Goal: Find contact information: Find contact information

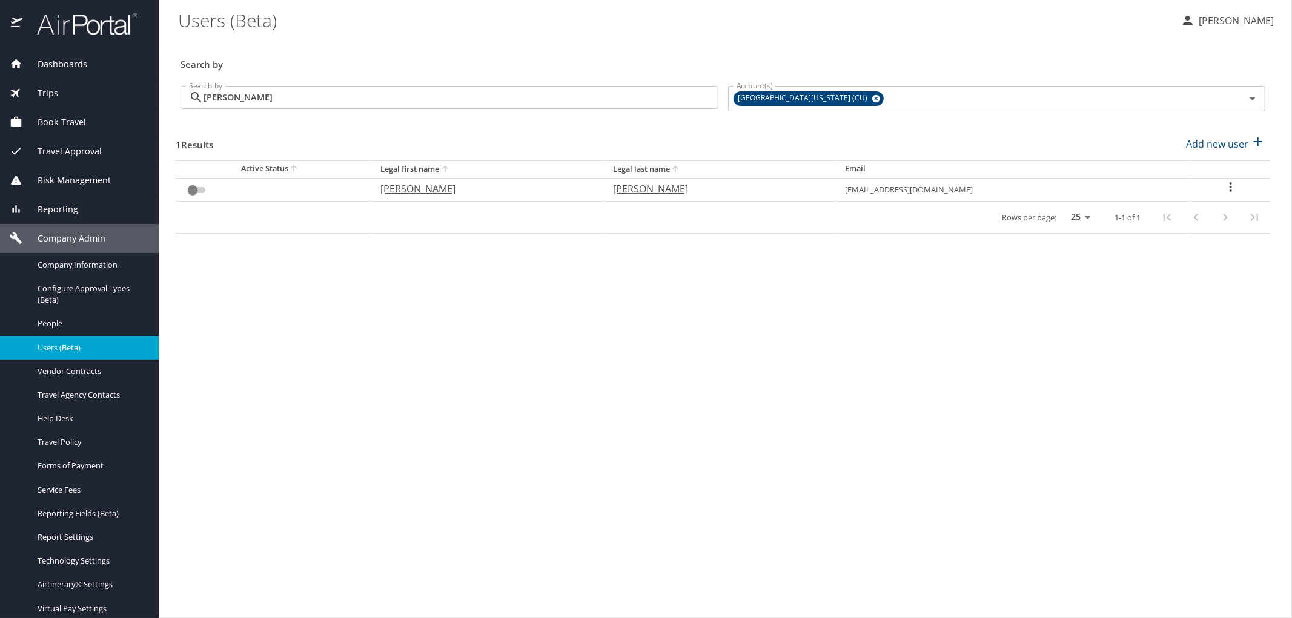
click at [425, 56] on h3 "Search by" at bounding box center [722, 60] width 1085 height 21
click at [55, 25] on img at bounding box center [81, 24] width 114 height 24
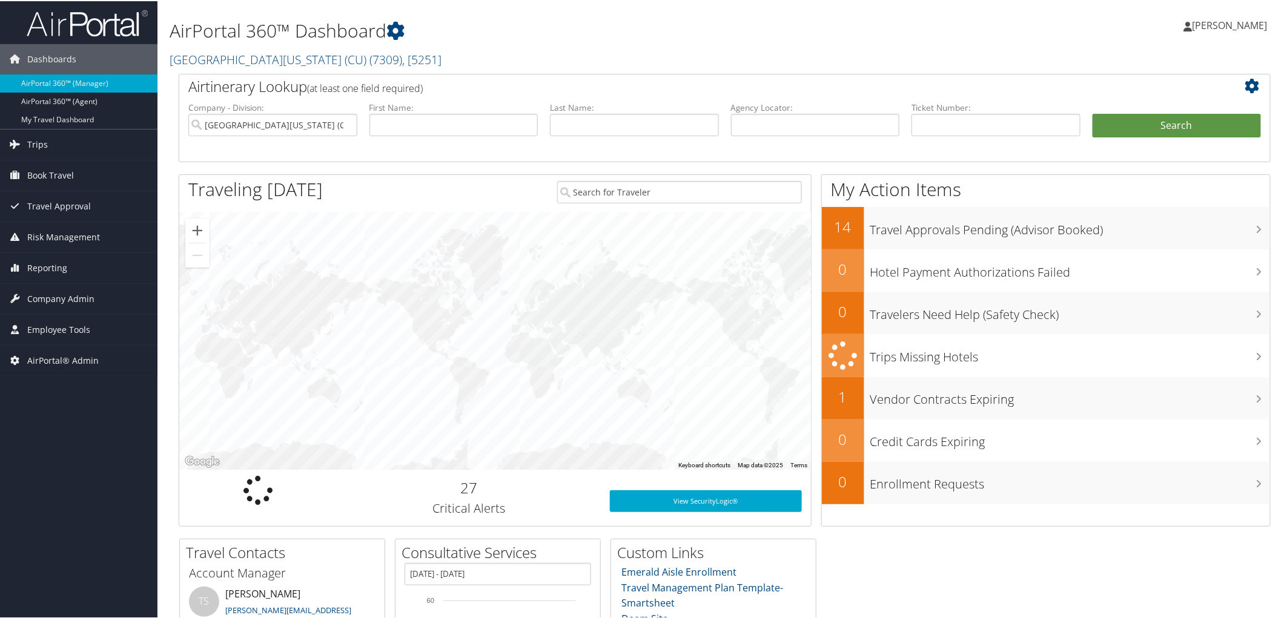
click at [423, 58] on h2 "University of Colorado (CU) ( 7309 ) , [ 5251 ]" at bounding box center [540, 57] width 740 height 21
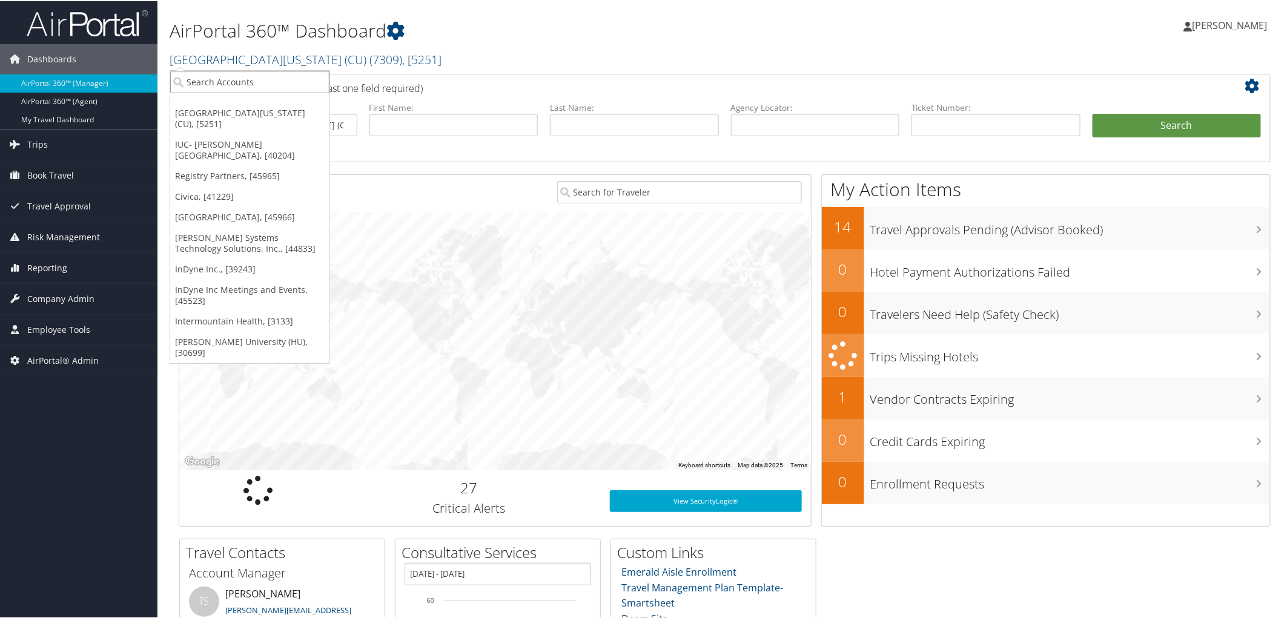
click at [282, 76] on input "search" at bounding box center [249, 81] width 159 height 22
type input "csu"
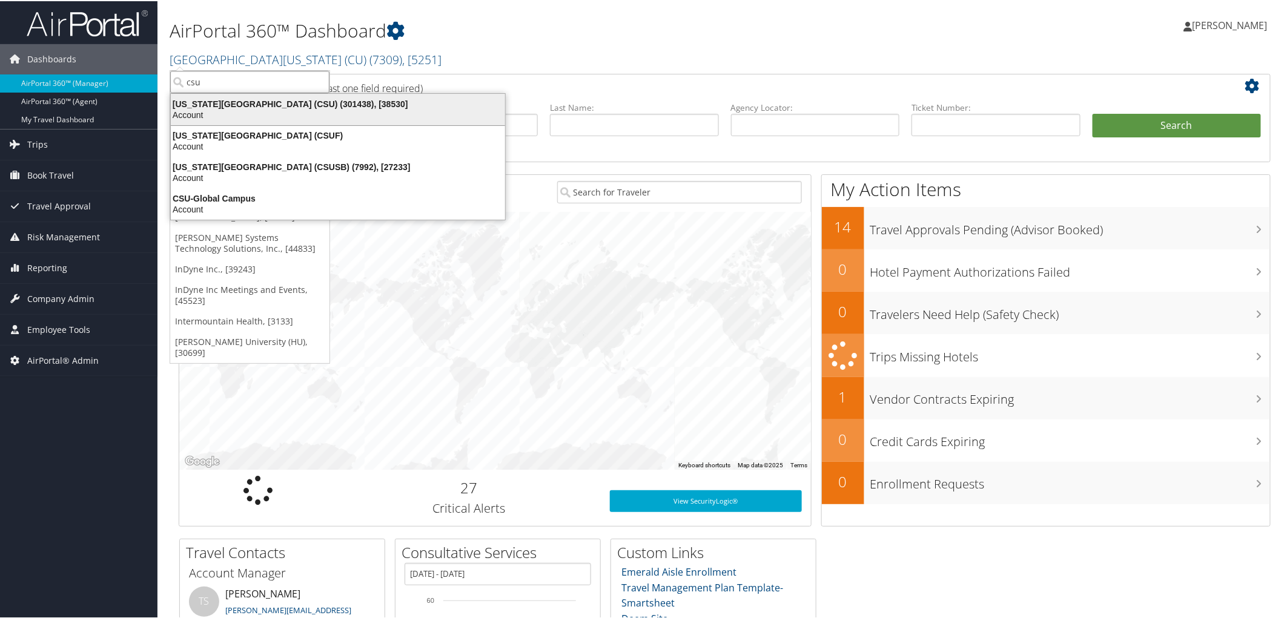
click at [256, 108] on div "Account" at bounding box center [338, 113] width 349 height 11
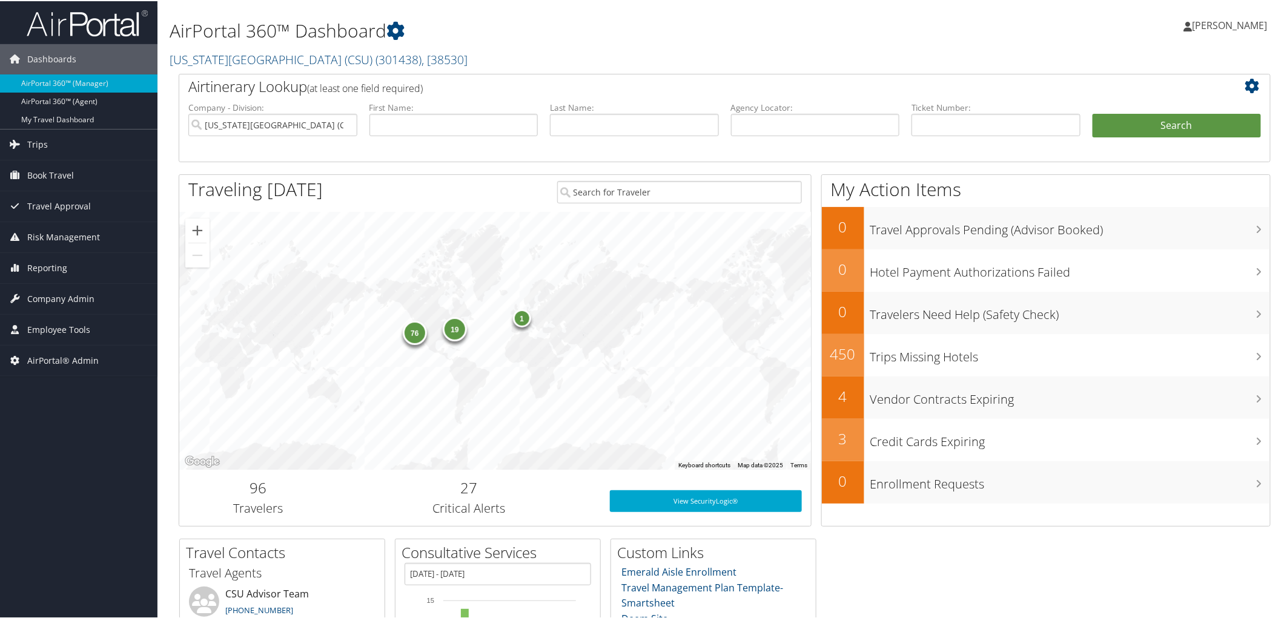
click at [409, 335] on div "76" at bounding box center [414, 332] width 24 height 24
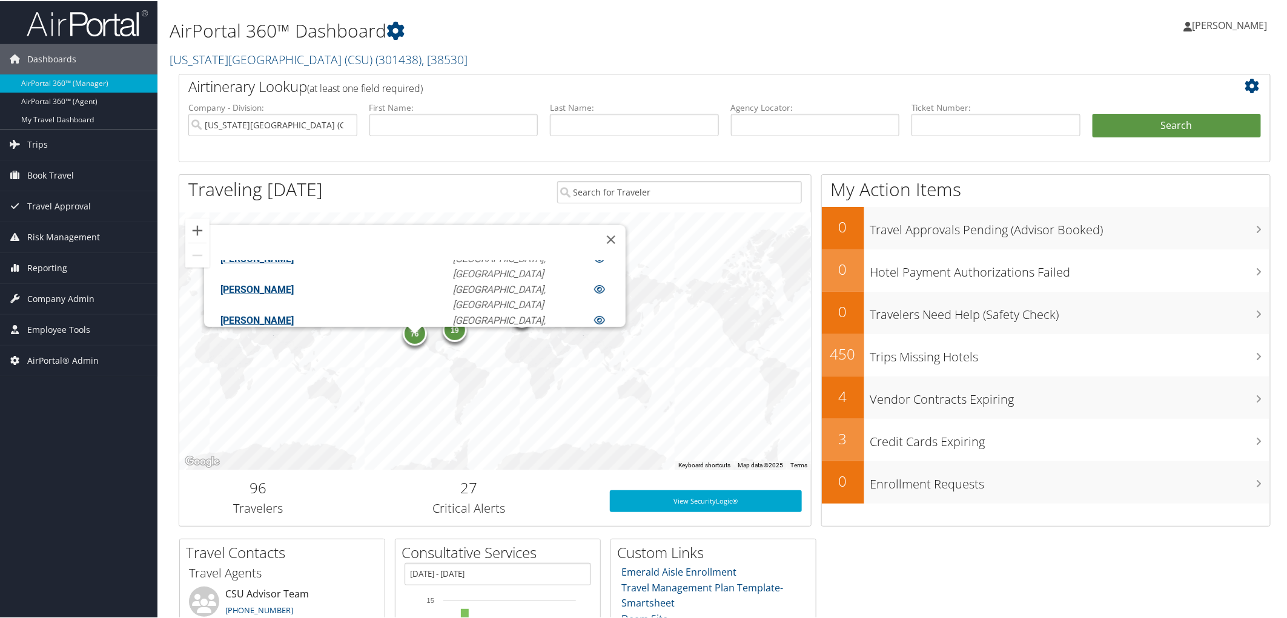
scroll to position [1247, 0]
click at [452, 338] on div "19" at bounding box center [455, 329] width 24 height 24
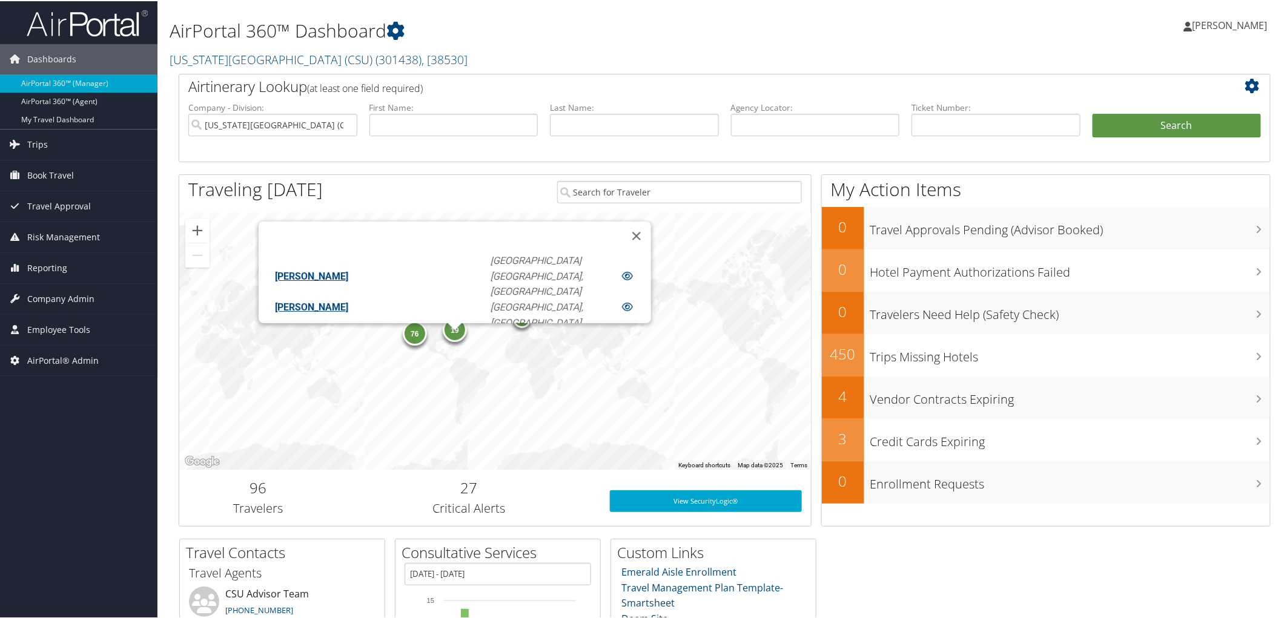
scroll to position [306, 0]
click at [410, 389] on div "76 1 19 ANITA C LAWSON Philadelphia, PA ANNE ELIZABETH SIMONIS Washington, DC A…" at bounding box center [495, 339] width 632 height 257
click at [305, 59] on link "California State University (CSU) ( 301438 ) , [ 38530 ]" at bounding box center [319, 58] width 298 height 16
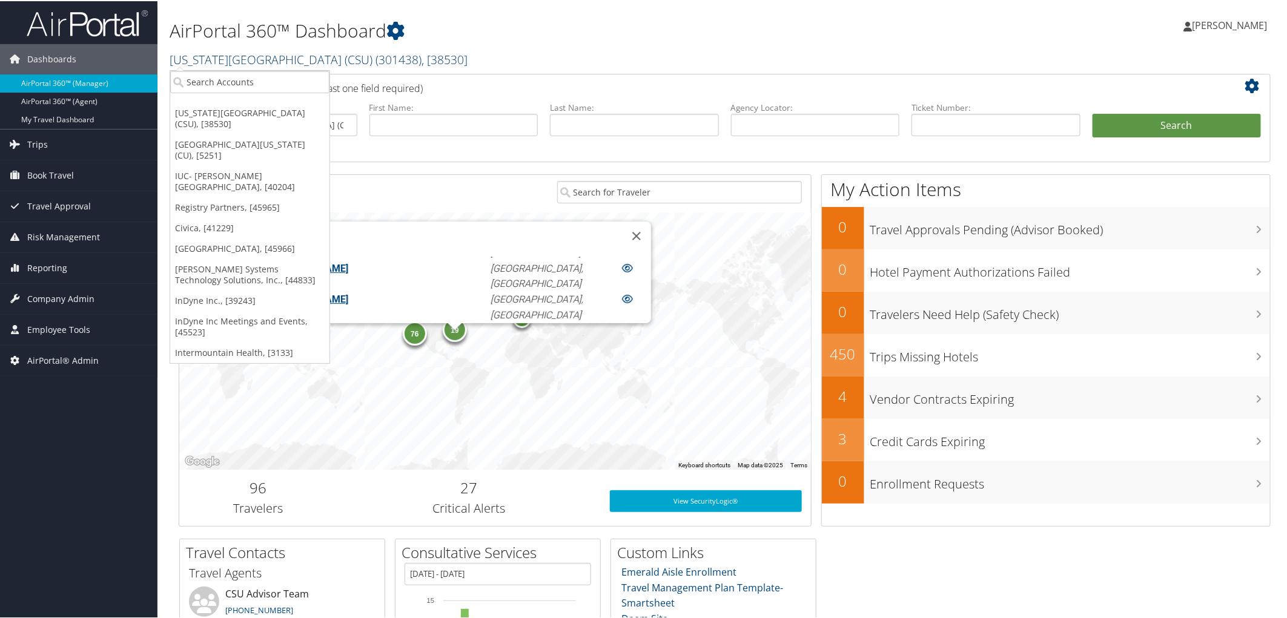
click at [305, 59] on link "California State University (CSU) ( 301438 ) , [ 38530 ]" at bounding box center [319, 58] width 298 height 16
click at [59, 291] on span "Company Admin" at bounding box center [60, 298] width 67 height 30
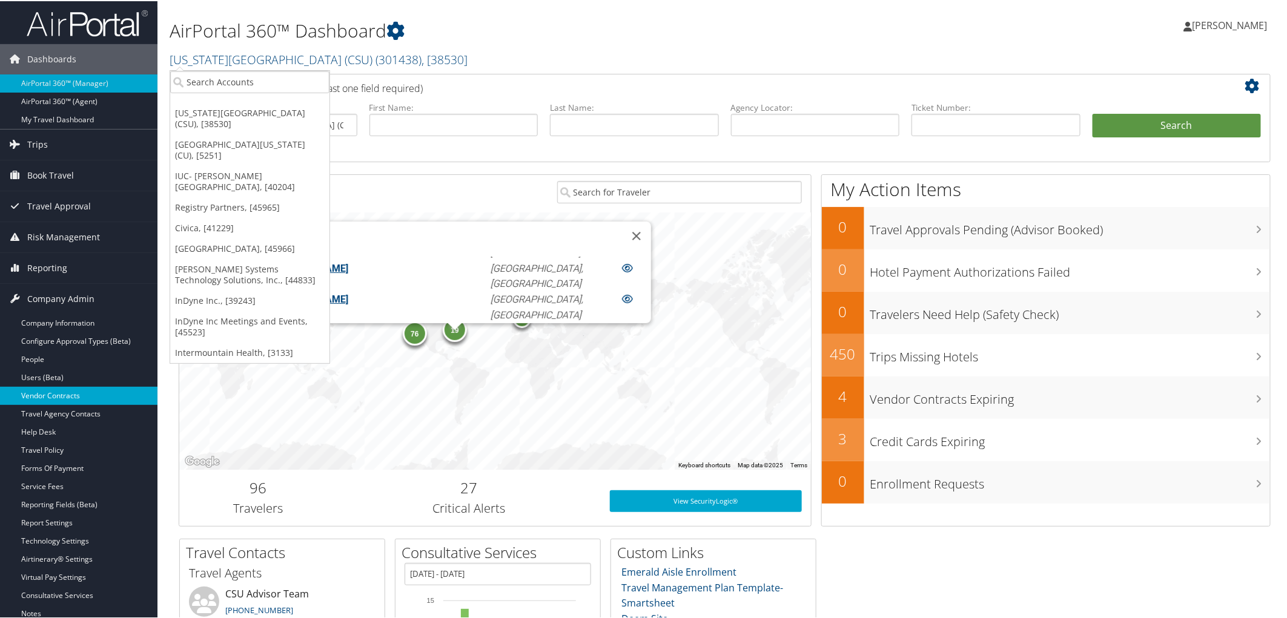
click at [51, 395] on link "Vendor Contracts" at bounding box center [78, 395] width 157 height 18
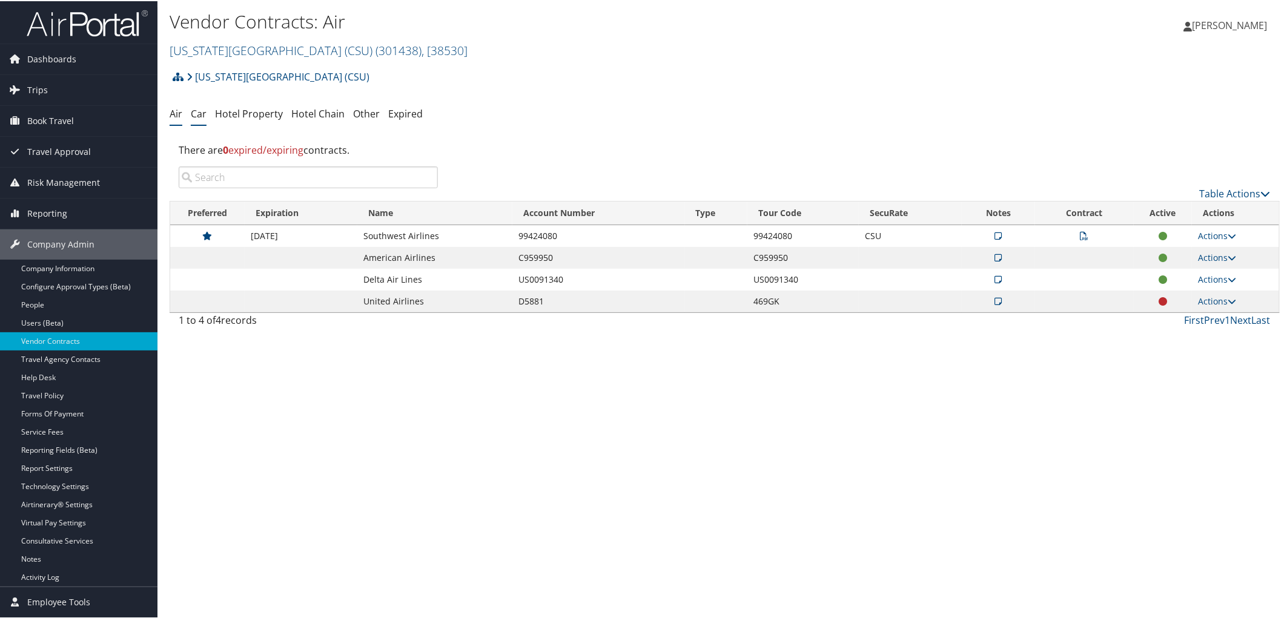
click at [194, 119] on link "Car" at bounding box center [199, 112] width 16 height 13
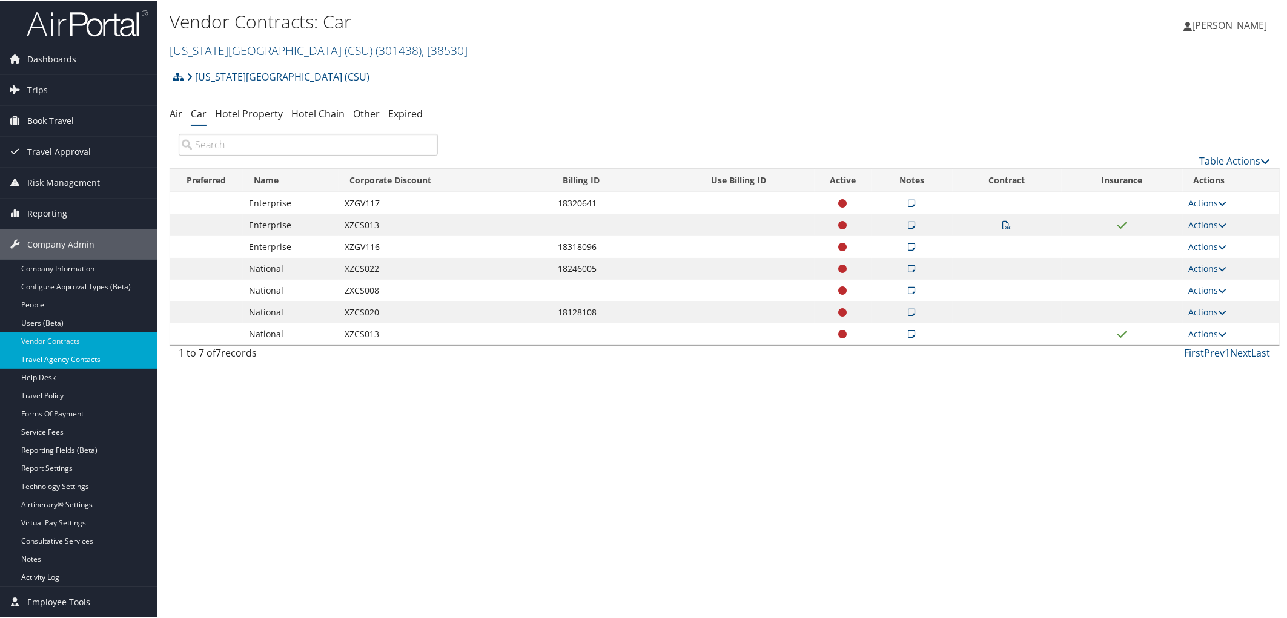
click at [56, 357] on link "Travel Agency Contacts" at bounding box center [78, 358] width 157 height 18
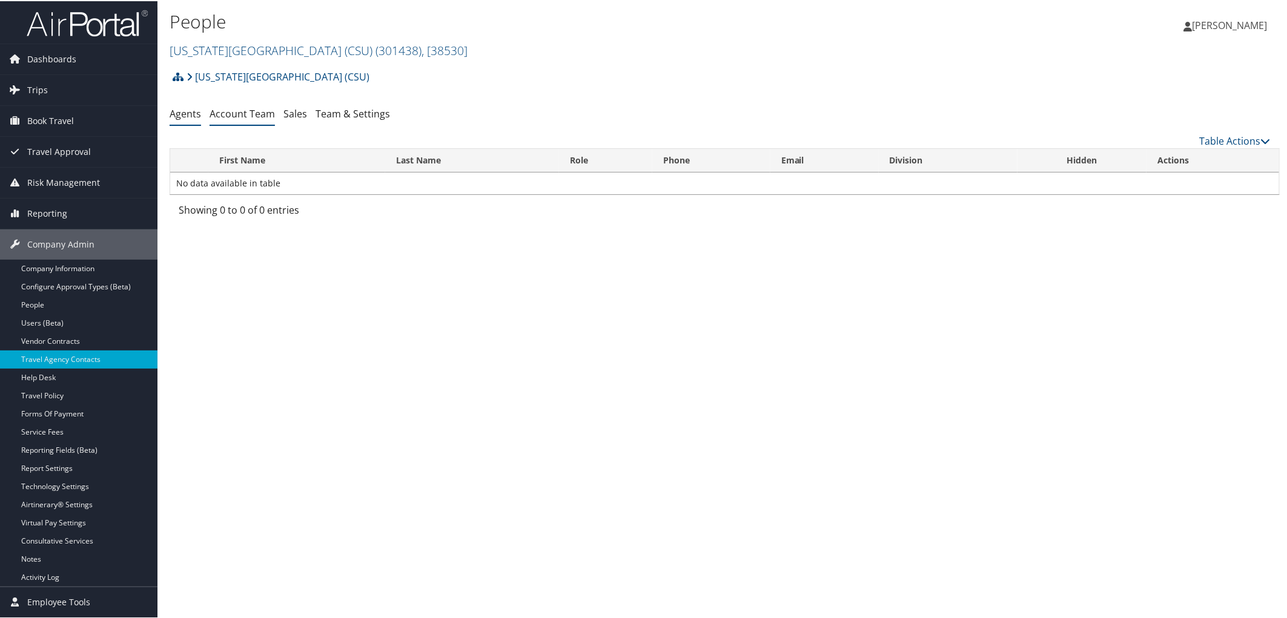
click at [264, 113] on link "Account Team" at bounding box center [242, 112] width 65 height 13
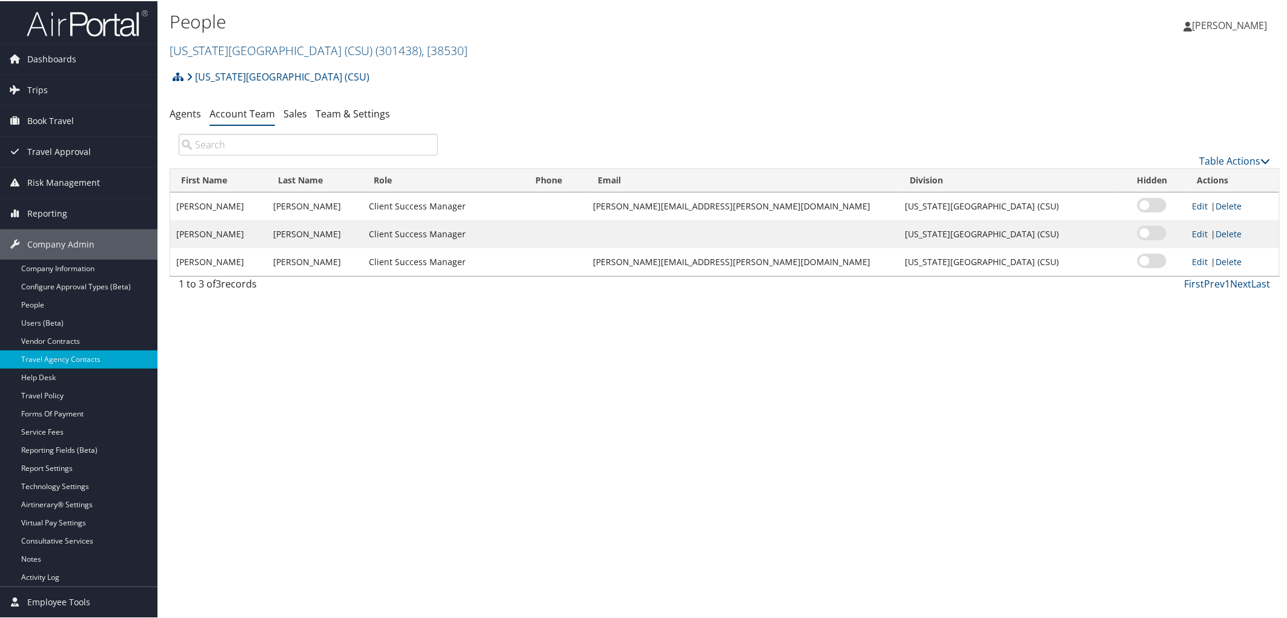
click at [482, 116] on ul "Agents Account Team Sales Team & Settings" at bounding box center [725, 113] width 1110 height 22
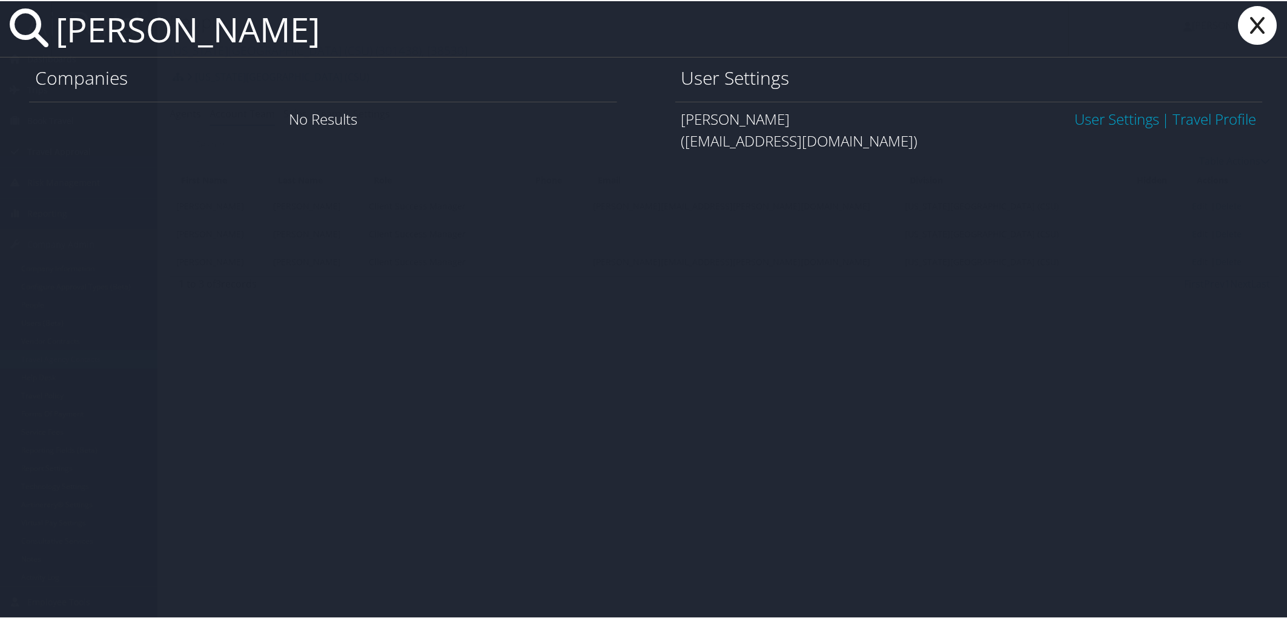
type input "jamie booth"
click at [1104, 122] on link "User Settings" at bounding box center [1117, 118] width 85 height 20
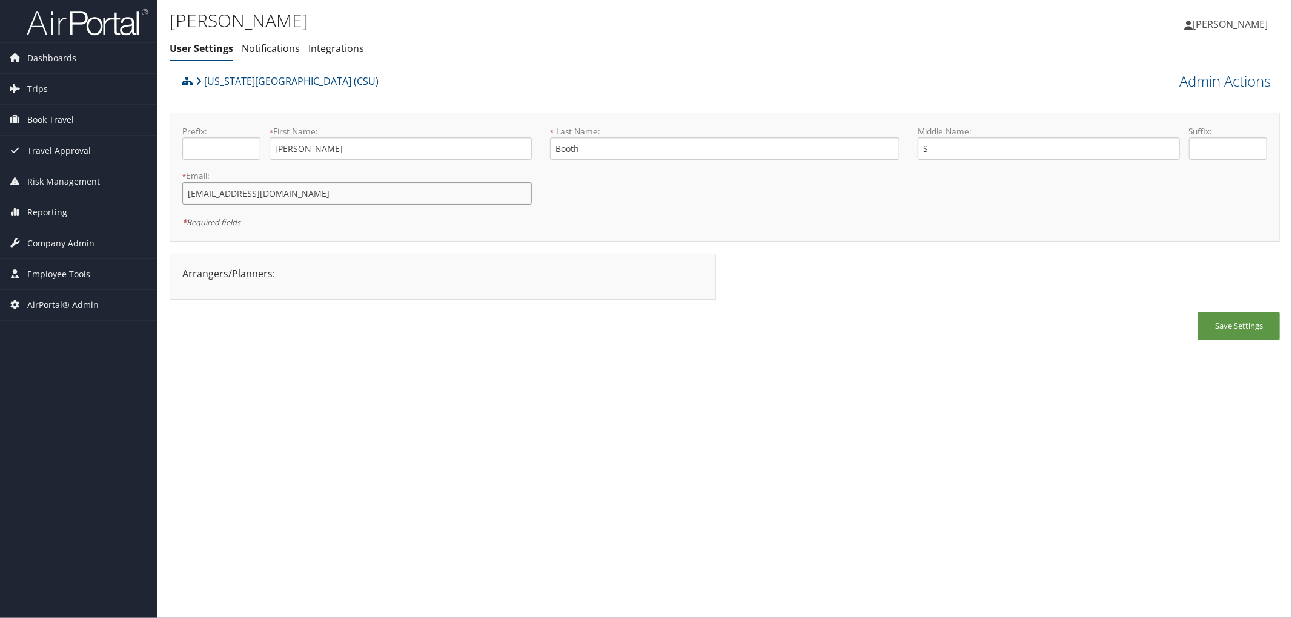
drag, startPoint x: 293, startPoint y: 197, endPoint x: 157, endPoint y: 202, distance: 135.8
click at [157, 202] on div "Jamie Booth User Settings Notifications Integrations User Settings Notification…" at bounding box center [724, 309] width 1134 height 618
click at [474, 389] on div "Jamie Booth User Settings Notifications Integrations User Settings Notification…" at bounding box center [724, 309] width 1134 height 618
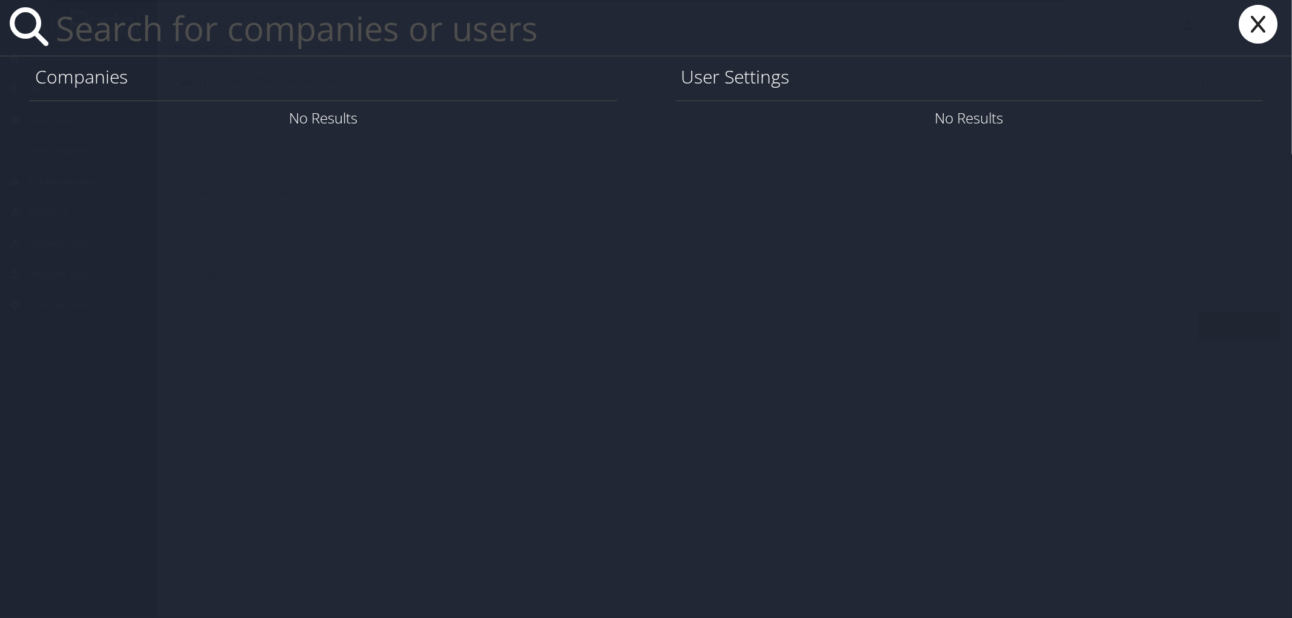
paste input "Stacey.Foster@mnps.org"
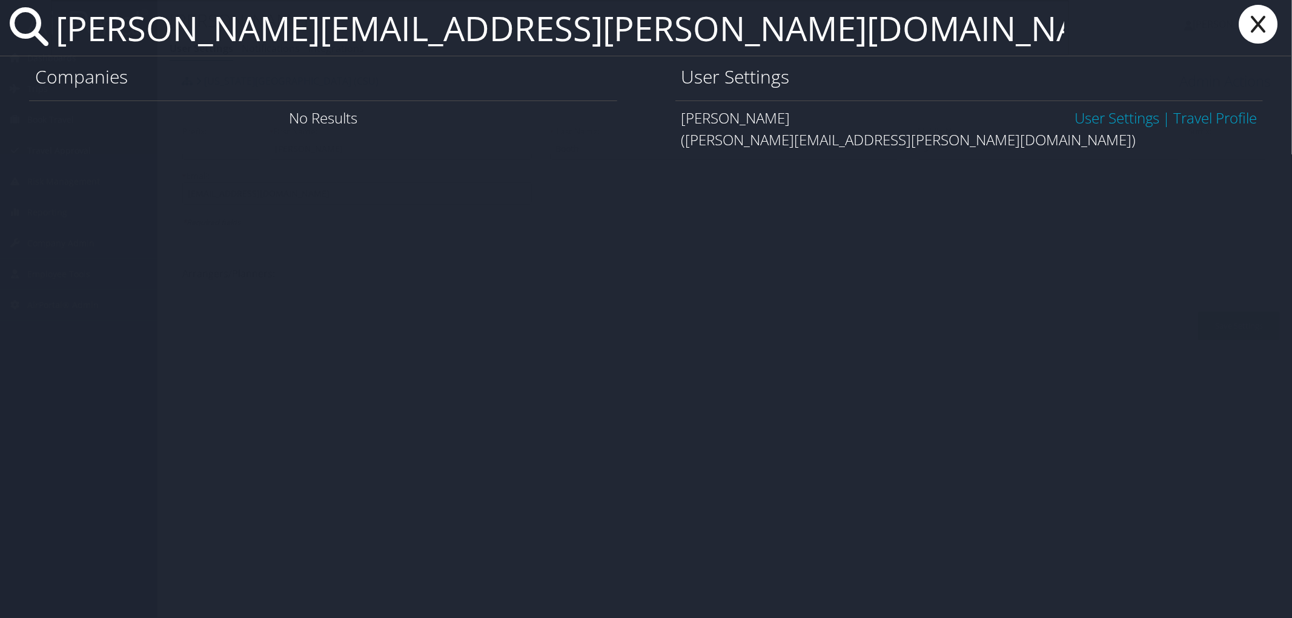
drag, startPoint x: 454, startPoint y: 27, endPoint x: -7, endPoint y: 44, distance: 461.8
click at [0, 44] on html "Menu Dashboards ► AirPortal 360™ (Manager) AirPortal 360™ (Agent) My Travel Das…" at bounding box center [646, 309] width 1292 height 618
drag, startPoint x: 456, startPoint y: 41, endPoint x: 24, endPoint y: 37, distance: 431.9
click at [24, 37] on div "Stacey.Foster@mnps.org" at bounding box center [646, 28] width 1292 height 56
paste input "eric.hill"
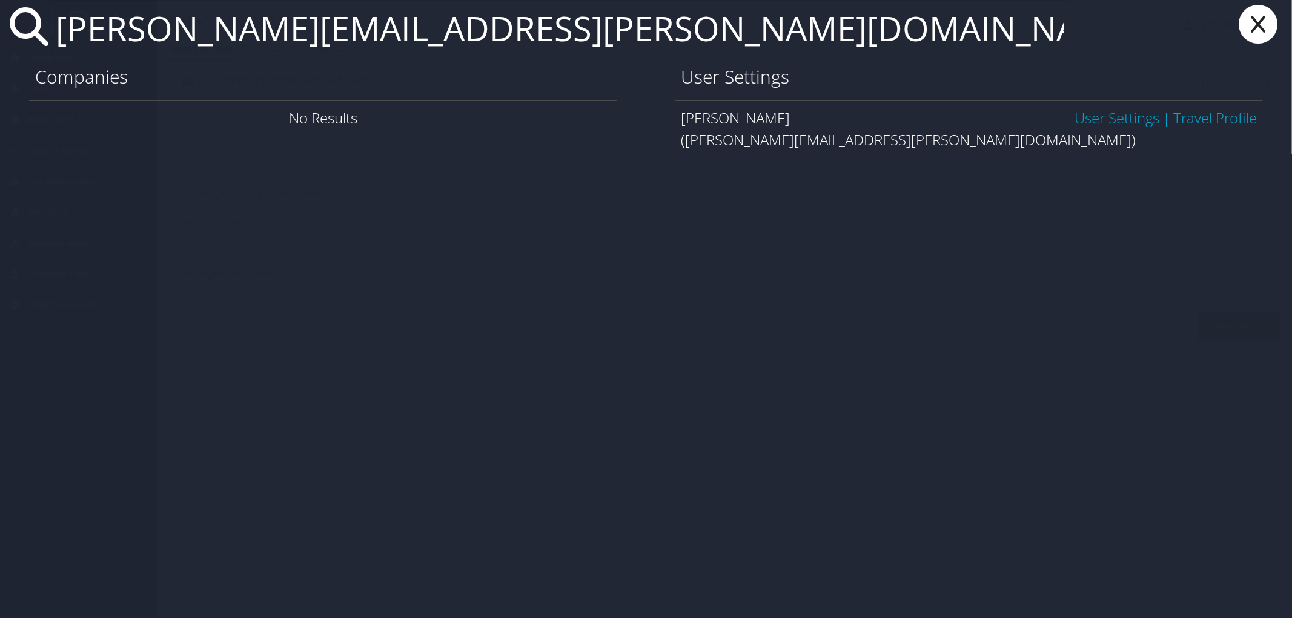
type input "eric.hill@mnps.org"
click at [1131, 121] on link "User Settings" at bounding box center [1117, 118] width 85 height 20
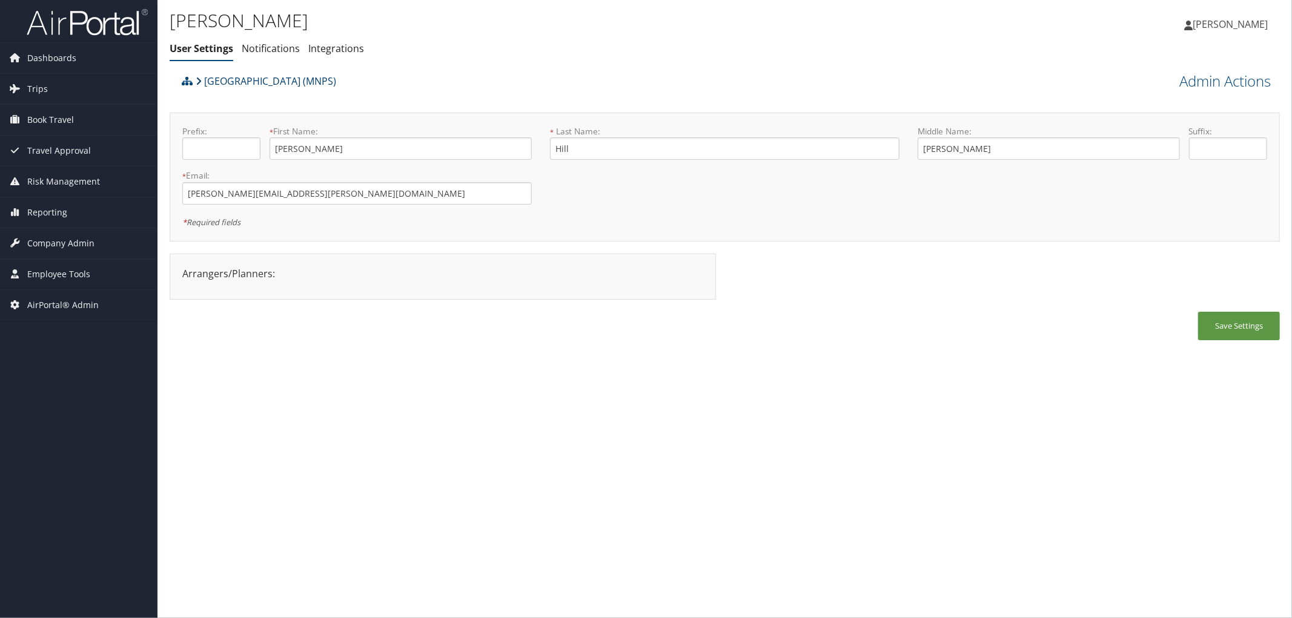
click at [314, 81] on link "[GEOGRAPHIC_DATA] (MNPS)" at bounding box center [266, 81] width 141 height 24
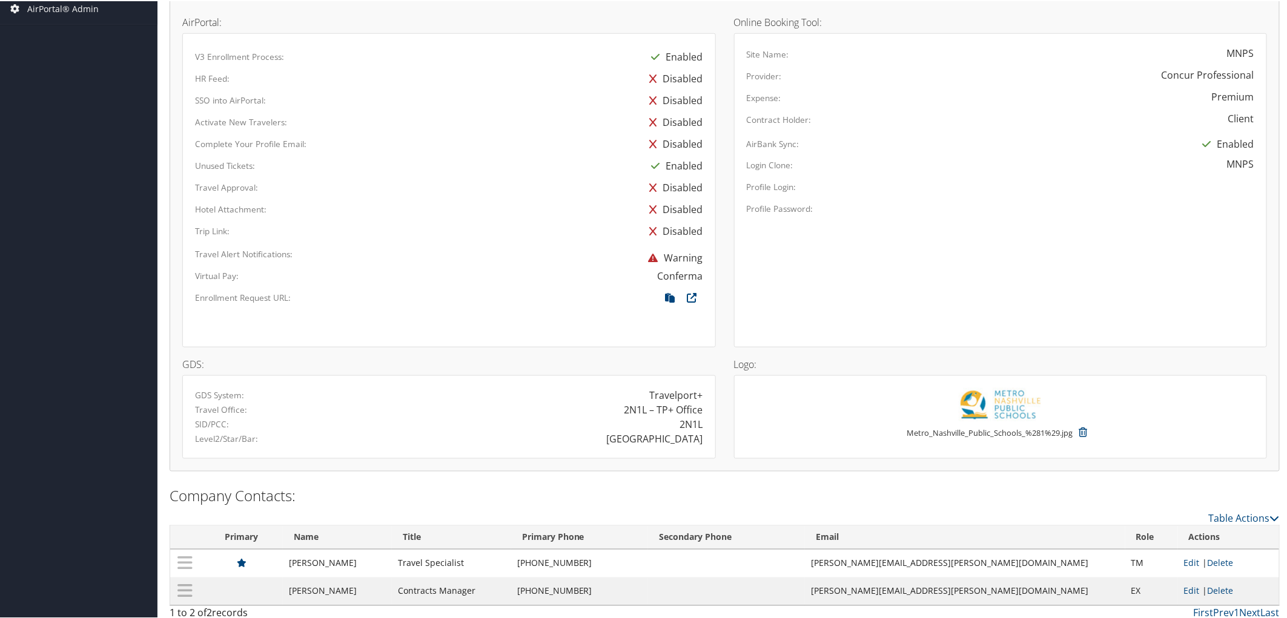
scroll to position [633, 0]
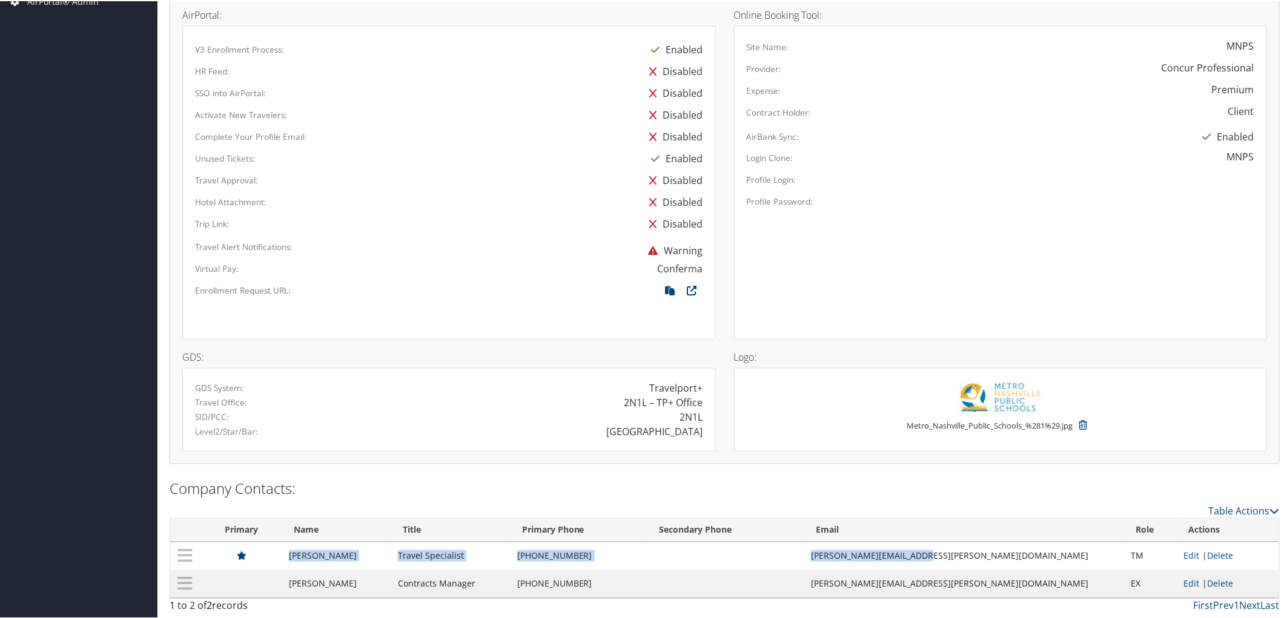
drag, startPoint x: 298, startPoint y: 555, endPoint x: 992, endPoint y: 558, distance: 693.5
click at [992, 558] on tr "[PERSON_NAME] Travel Specialist [PHONE_NUMBER] [PERSON_NAME][EMAIL_ADDRESS][PER…" at bounding box center [724, 555] width 1109 height 28
copy tr "[PERSON_NAME] Travel Specialist [PHONE_NUMBER] [PERSON_NAME][EMAIL_ADDRESS][PER…"
click at [531, 497] on div "Company Contacts: Table Actions Loading... Primary Name Title Primary Phone Sec…" at bounding box center [725, 546] width 1110 height 143
drag, startPoint x: 998, startPoint y: 561, endPoint x: 869, endPoint y: 549, distance: 129.5
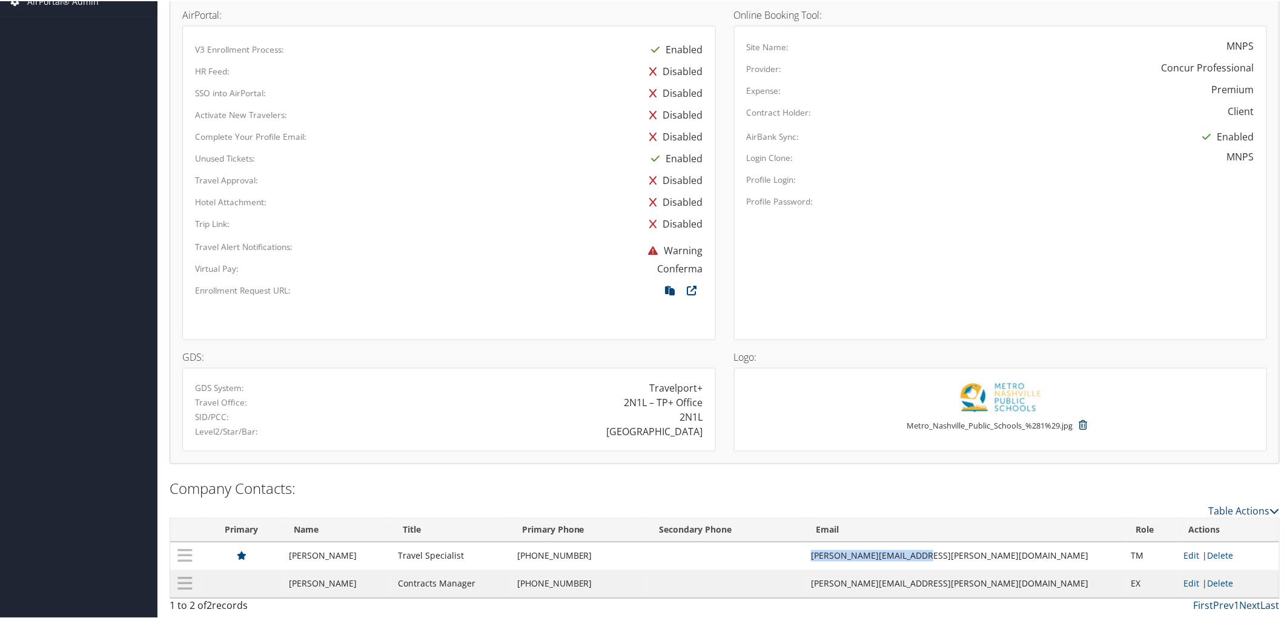
click at [869, 549] on td "[PERSON_NAME][EMAIL_ADDRESS][PERSON_NAME][DOMAIN_NAME]" at bounding box center [965, 555] width 320 height 28
copy td "[PERSON_NAME][EMAIL_ADDRESS][PERSON_NAME][DOMAIN_NAME]"
